Goal: Task Accomplishment & Management: Use online tool/utility

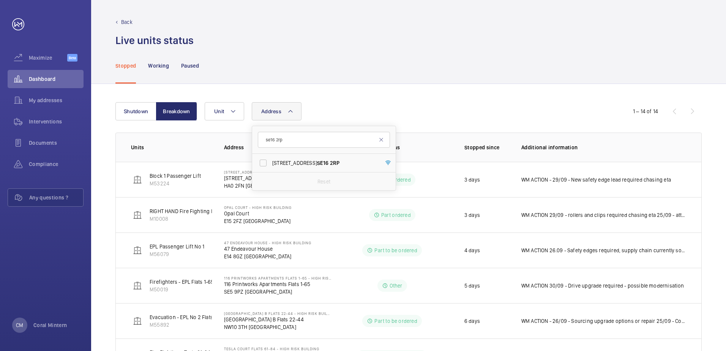
type input "se16 2rp"
click at [325, 162] on span "[STREET_ADDRESS]" at bounding box center [324, 163] width 104 height 8
click at [271, 162] on input "[STREET_ADDRESS]" at bounding box center [262, 162] width 15 height 15
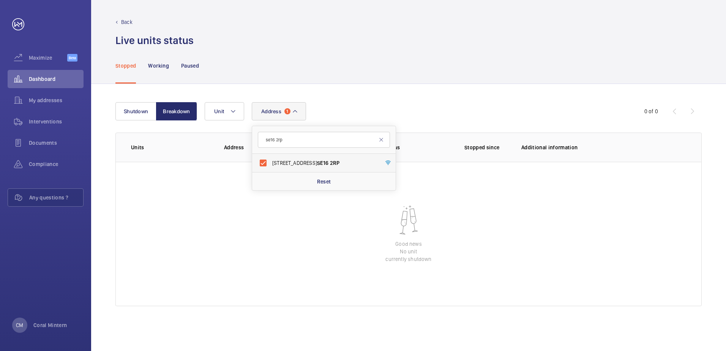
click at [321, 156] on label "[STREET_ADDRESS]" at bounding box center [318, 163] width 132 height 18
click at [271, 156] on input "[STREET_ADDRESS]" at bounding box center [262, 162] width 15 height 15
checkbox input "false"
